Goal: Task Accomplishment & Management: Complete application form

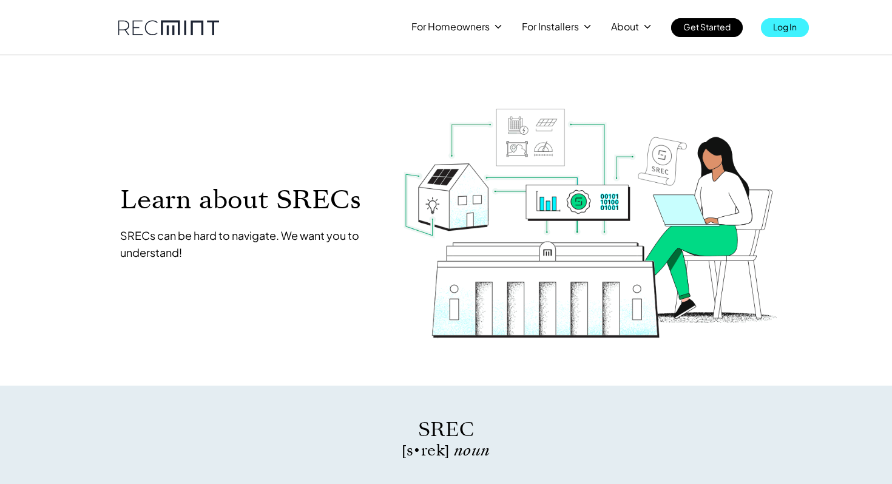
click at [784, 28] on p "Log In" at bounding box center [785, 26] width 24 height 17
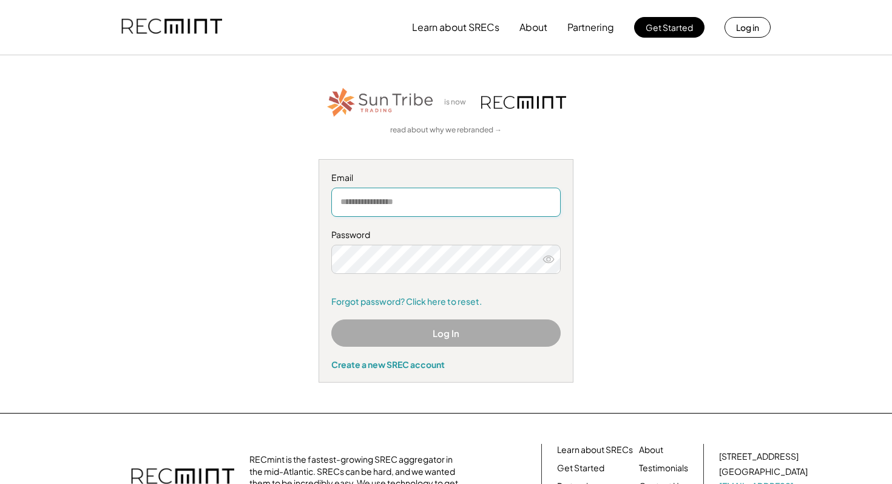
click at [430, 203] on input "email" at bounding box center [445, 202] width 229 height 29
type input "**********"
click at [385, 305] on link "Forgot password? Click here to reset." at bounding box center [445, 302] width 229 height 12
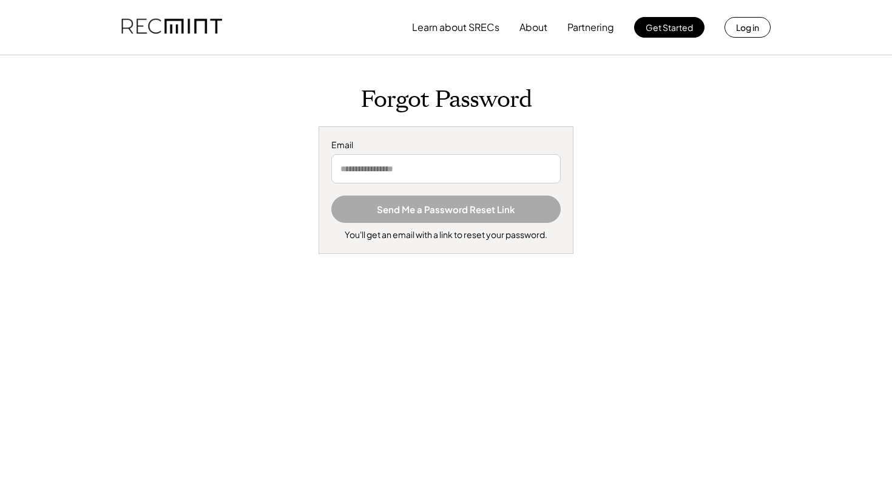
click at [380, 171] on input "email" at bounding box center [445, 168] width 229 height 29
type input "**********"
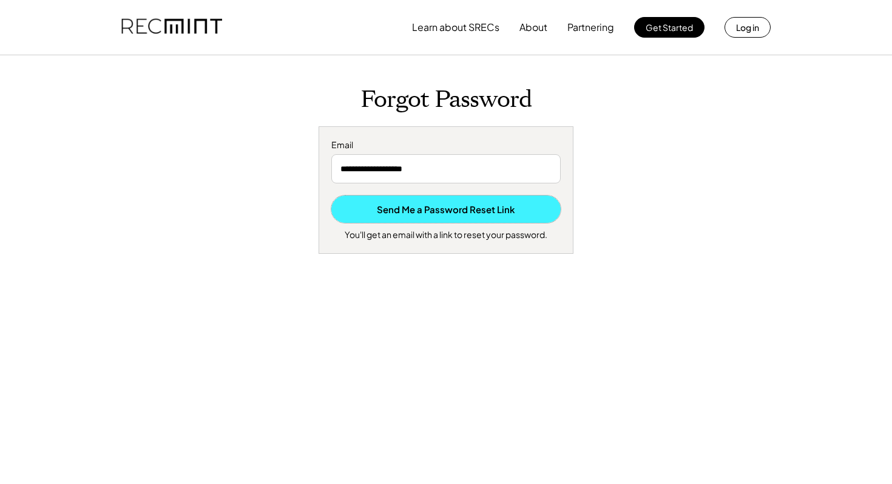
click at [444, 207] on button "Send Me a Password Reset Link" at bounding box center [445, 208] width 229 height 27
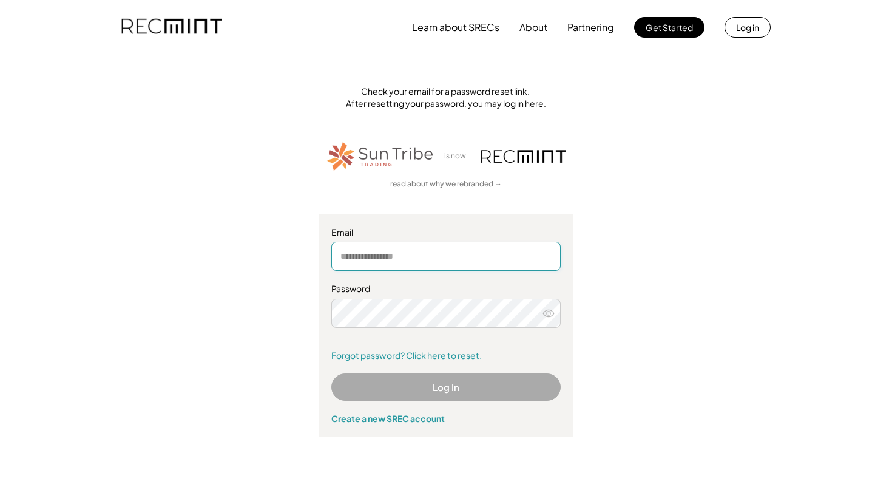
click at [434, 256] on input "email" at bounding box center [445, 256] width 229 height 29
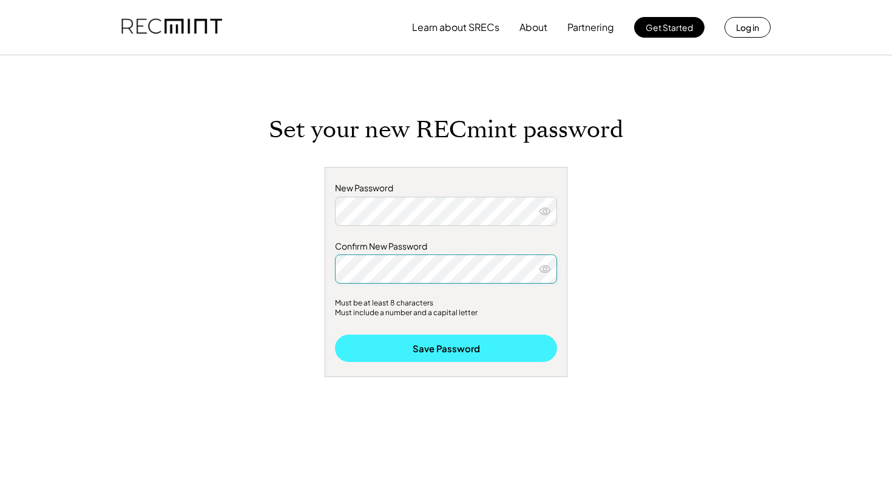
click at [445, 343] on button "Save Password" at bounding box center [446, 348] width 222 height 27
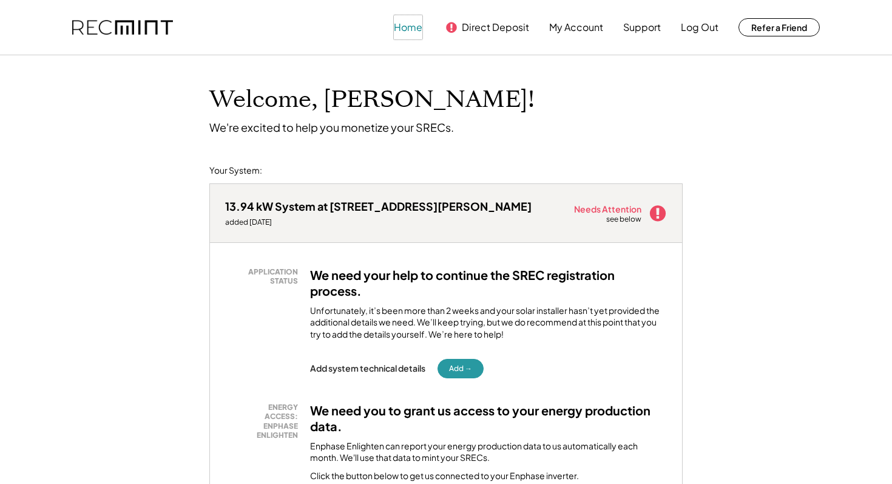
click at [403, 29] on button "Home" at bounding box center [408, 27] width 29 height 24
click at [404, 30] on button "Home" at bounding box center [408, 27] width 29 height 24
click at [571, 32] on button "My Account" at bounding box center [576, 27] width 54 height 24
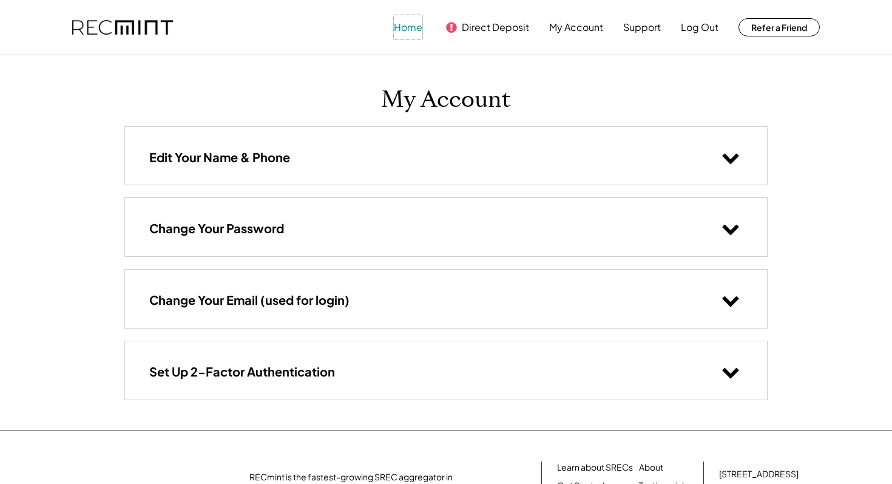
click at [406, 22] on button "Home" at bounding box center [408, 27] width 29 height 24
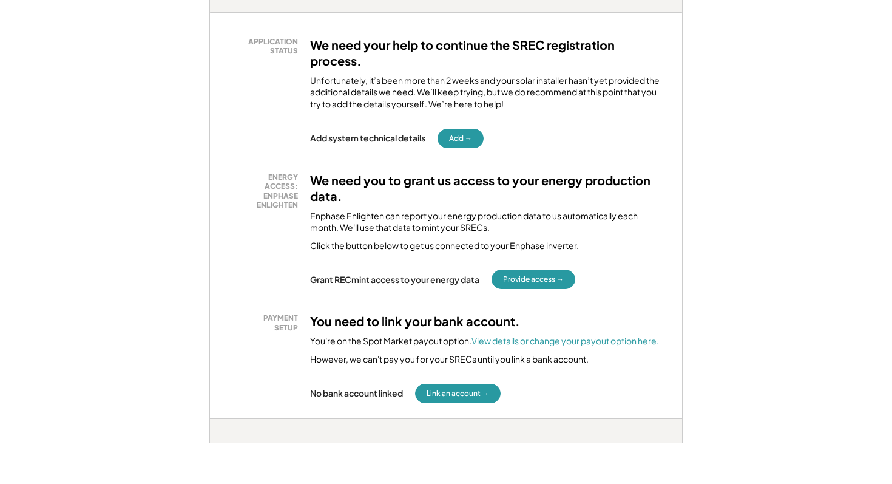
scroll to position [234, 0]
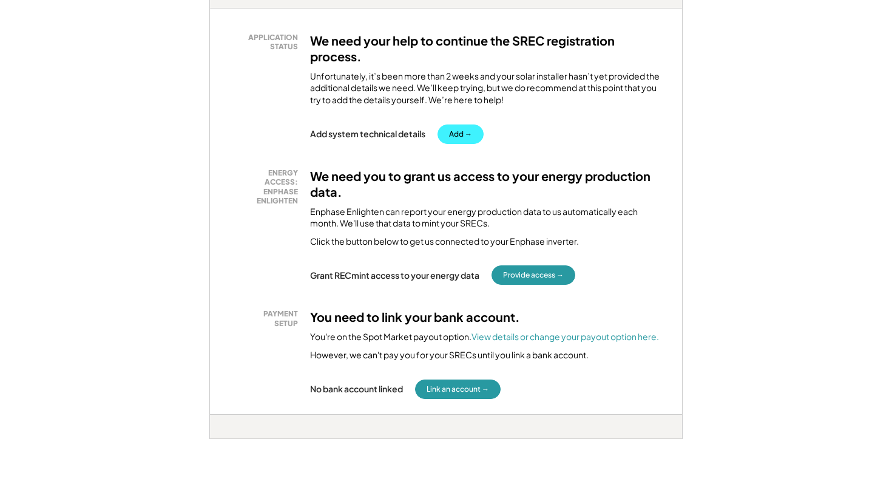
click at [449, 134] on button "Add →" at bounding box center [461, 133] width 46 height 19
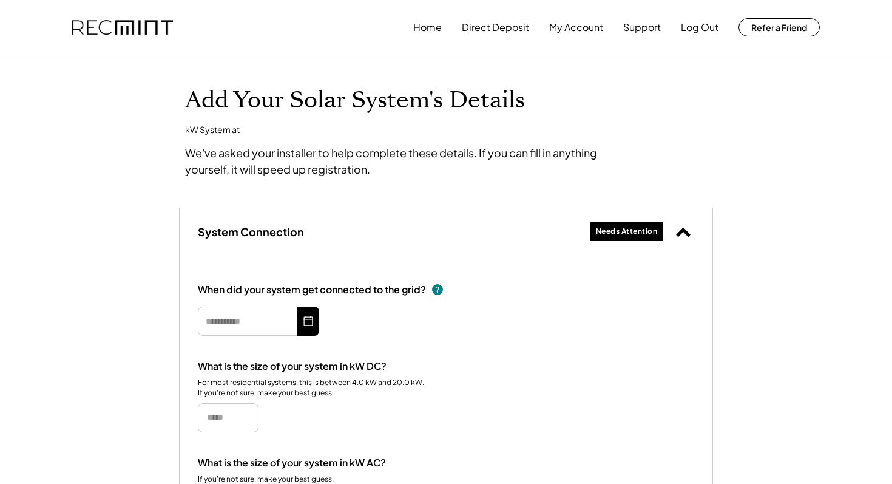
type input "*********"
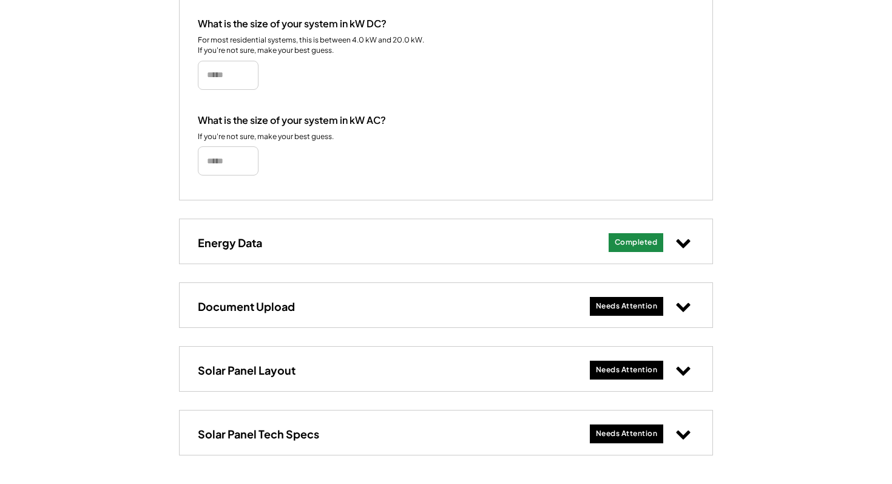
scroll to position [347, 0]
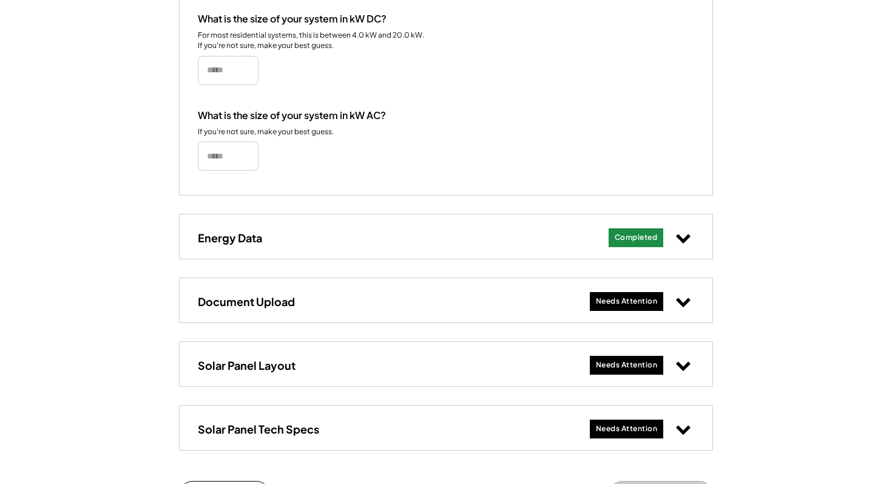
click at [648, 298] on div "Needs Attention" at bounding box center [627, 301] width 62 height 10
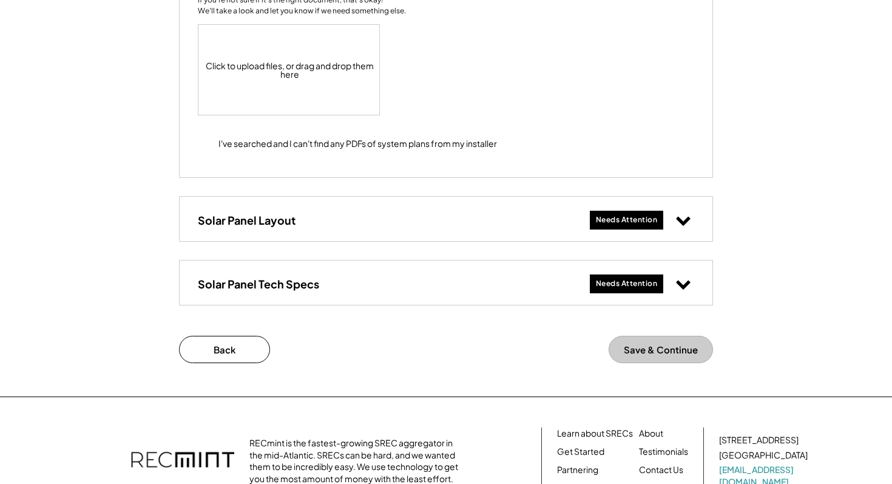
scroll to position [732, 0]
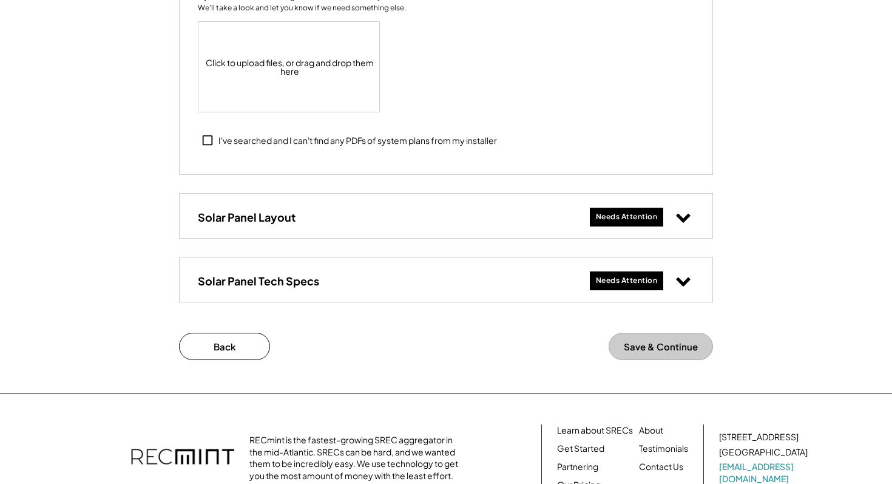
click at [674, 212] on button at bounding box center [684, 217] width 22 height 22
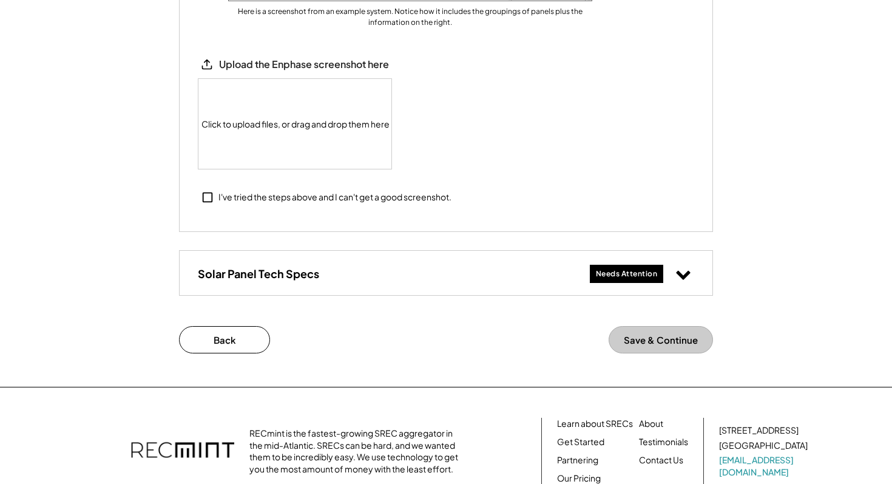
scroll to position [1367, 0]
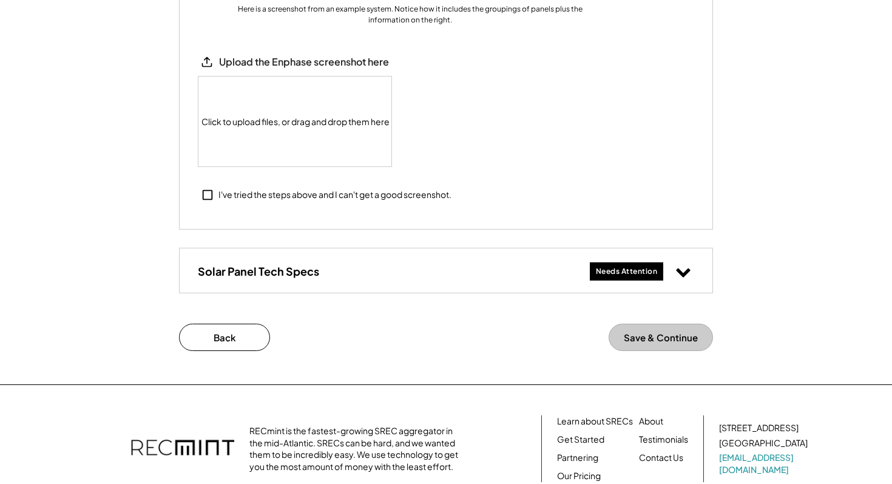
click at [664, 340] on button "Save & Continue" at bounding box center [661, 337] width 104 height 27
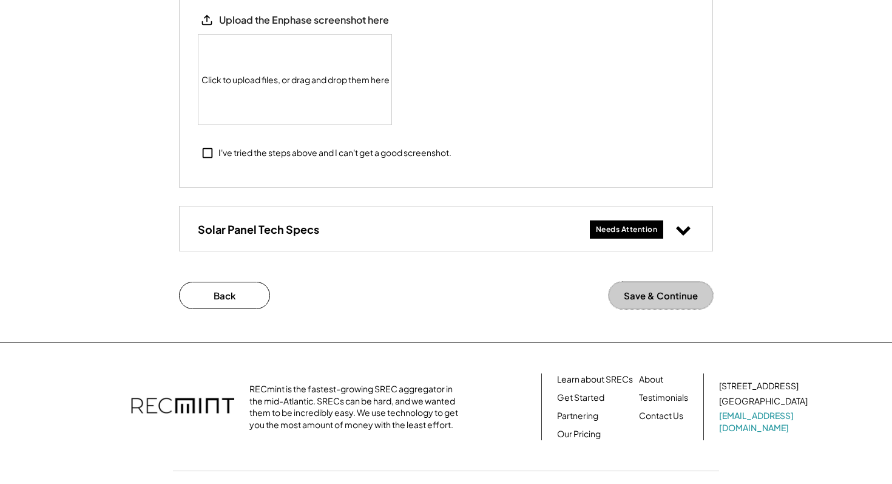
scroll to position [1410, 0]
click at [685, 220] on button at bounding box center [684, 229] width 22 height 22
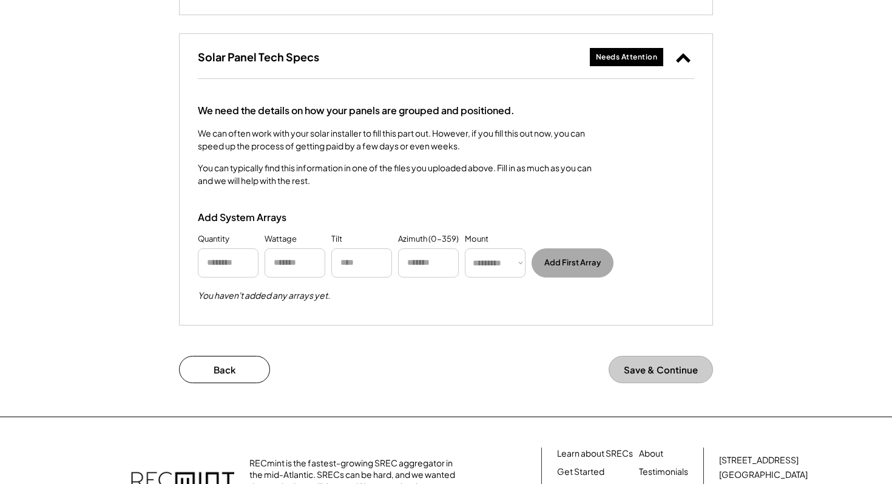
scroll to position [1586, 0]
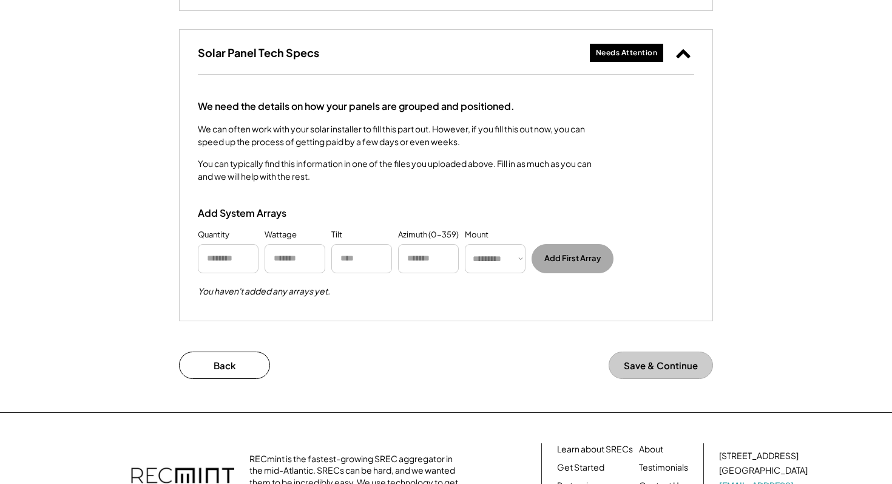
click at [241, 262] on input "input" at bounding box center [228, 258] width 61 height 29
type input "**"
click at [273, 263] on input "input" at bounding box center [295, 258] width 61 height 29
type input "***"
click at [361, 254] on input "input" at bounding box center [361, 258] width 61 height 29
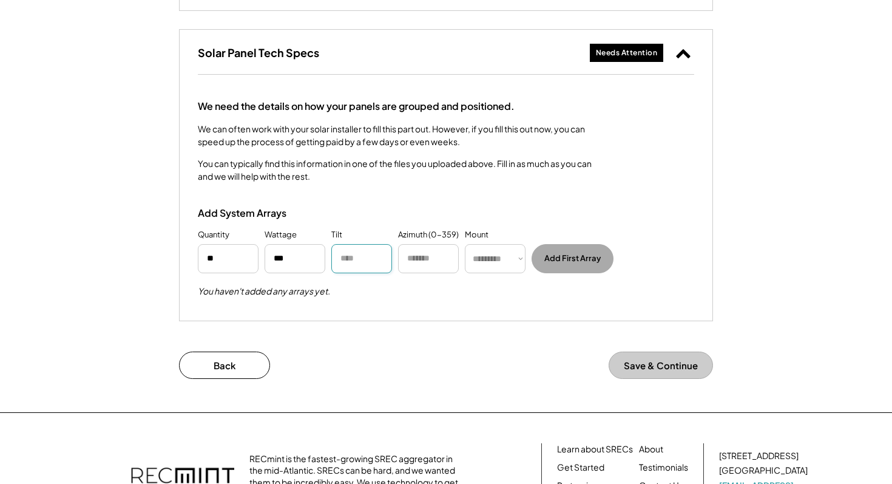
click at [515, 259] on select "********* **** ******" at bounding box center [495, 258] width 61 height 29
select select "******"
click at [465, 244] on select "********* **** ******" at bounding box center [495, 258] width 61 height 29
click at [587, 256] on button "Add First Array" at bounding box center [573, 258] width 82 height 29
click at [446, 267] on input "input" at bounding box center [428, 258] width 61 height 29
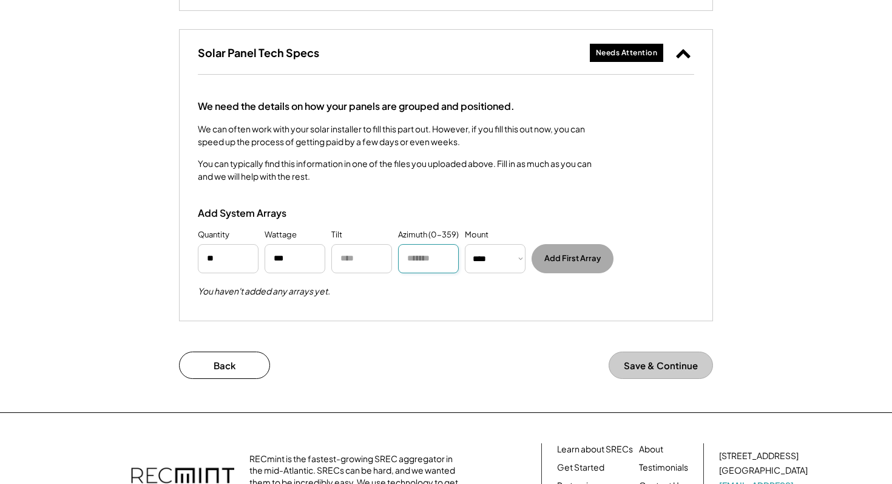
click at [360, 258] on input "input" at bounding box center [361, 258] width 61 height 29
click at [427, 254] on input "input" at bounding box center [428, 258] width 61 height 29
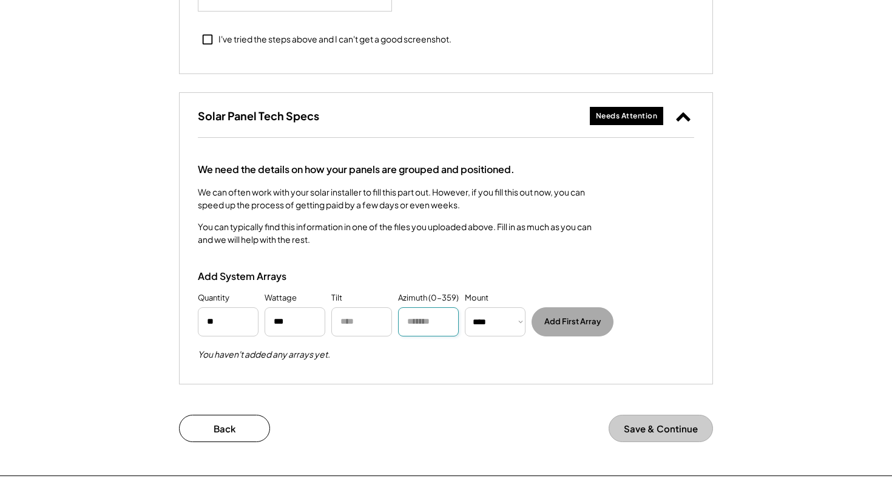
scroll to position [1520, 0]
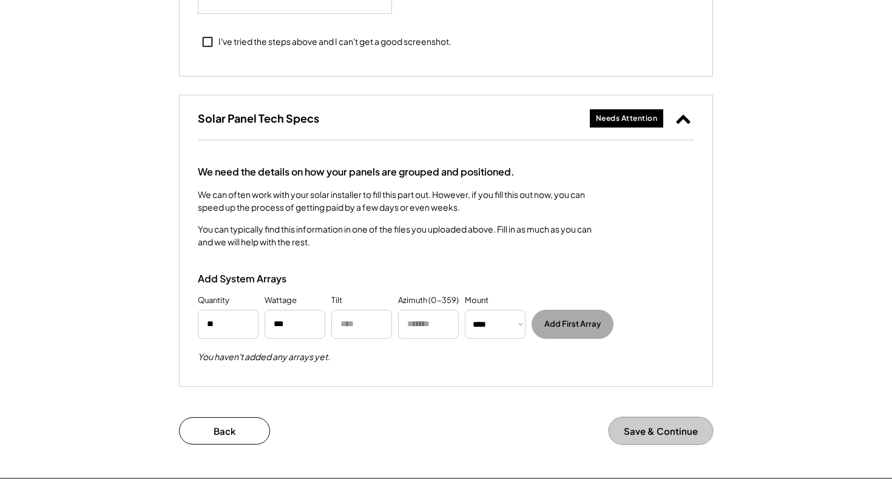
click at [664, 429] on button "Save & Continue" at bounding box center [661, 430] width 104 height 27
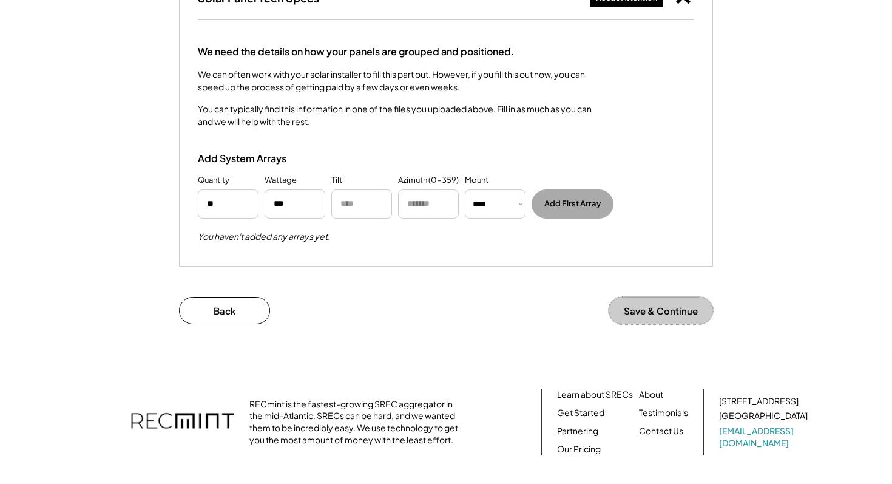
scroll to position [1714, 0]
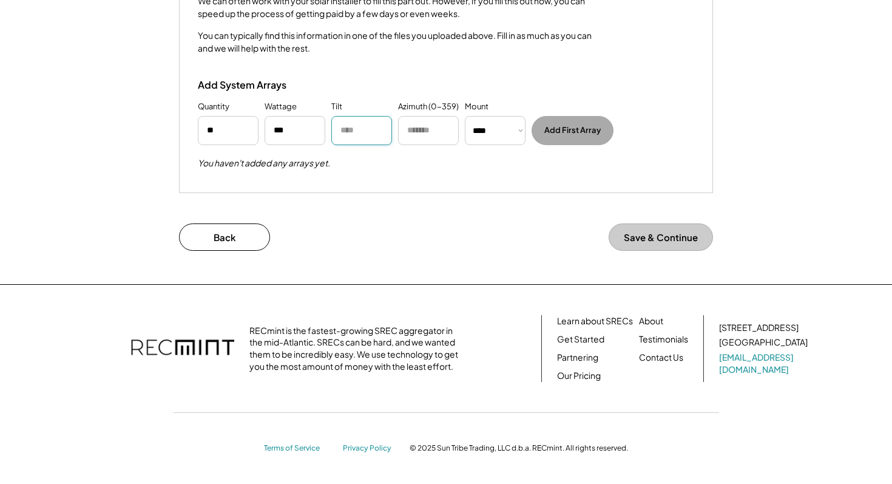
click at [390, 140] on input "input" at bounding box center [361, 130] width 61 height 29
click at [433, 123] on input "input" at bounding box center [428, 130] width 61 height 29
click at [484, 131] on select "********* **** ******" at bounding box center [495, 130] width 61 height 29
click at [465, 116] on select "********* **** ******" at bounding box center [495, 130] width 61 height 29
click at [540, 178] on div "We need the details on how your panels are grouped and positioned. We can often…" at bounding box center [446, 70] width 533 height 246
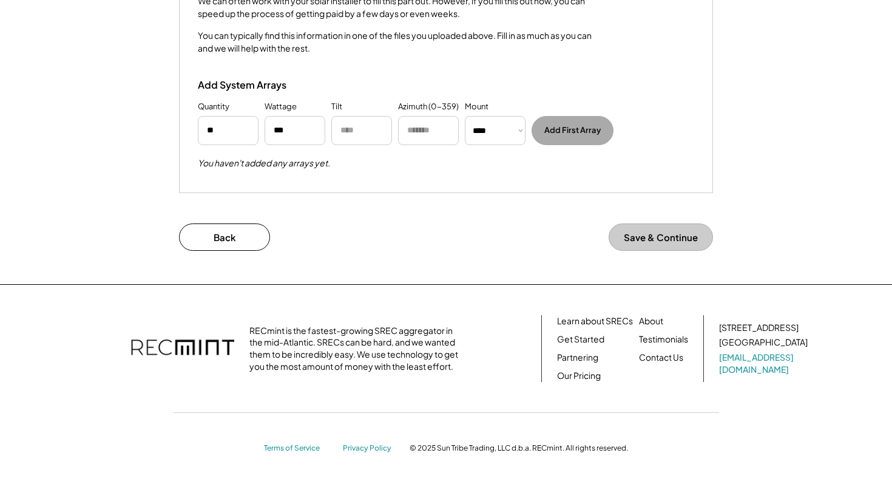
click at [573, 132] on button "Add First Array" at bounding box center [573, 130] width 82 height 29
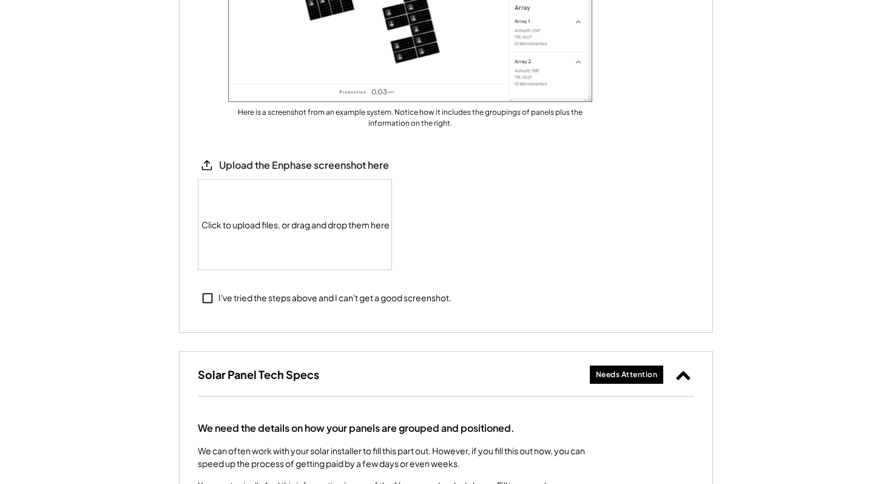
scroll to position [1259, 0]
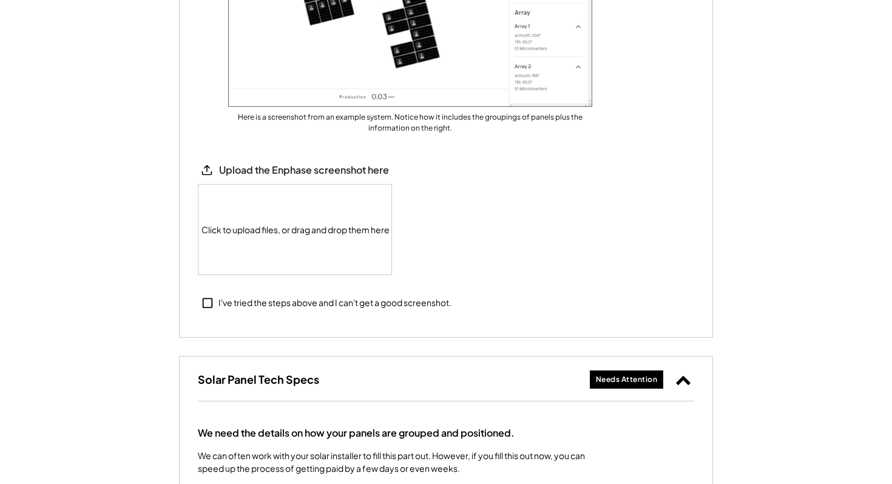
click at [209, 303] on icon at bounding box center [207, 302] width 13 height 13
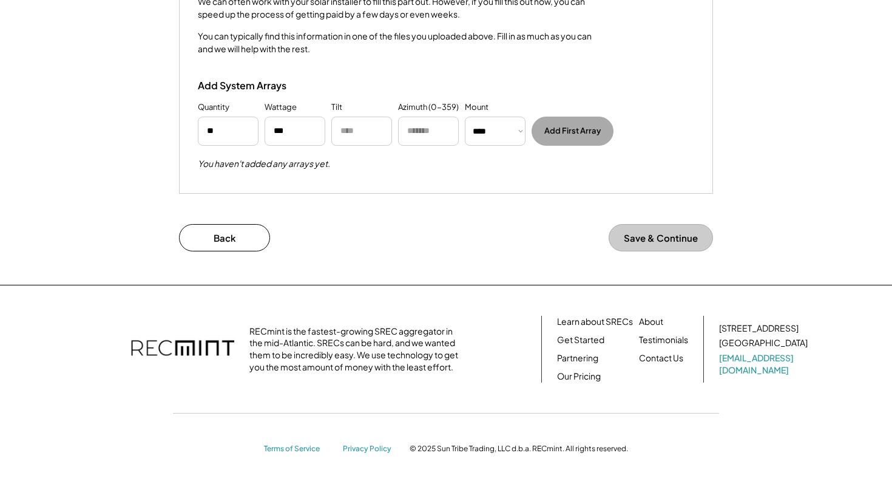
scroll to position [1714, 0]
click at [568, 127] on button "Add First Array" at bounding box center [573, 130] width 82 height 29
click at [635, 237] on button "Save & Continue" at bounding box center [661, 236] width 104 height 27
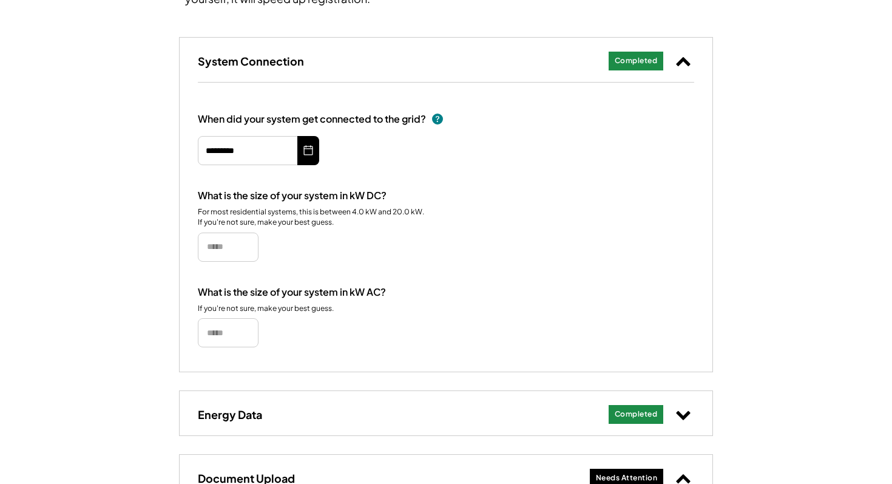
scroll to position [179, 0]
